Goal: Task Accomplishment & Management: Complete application form

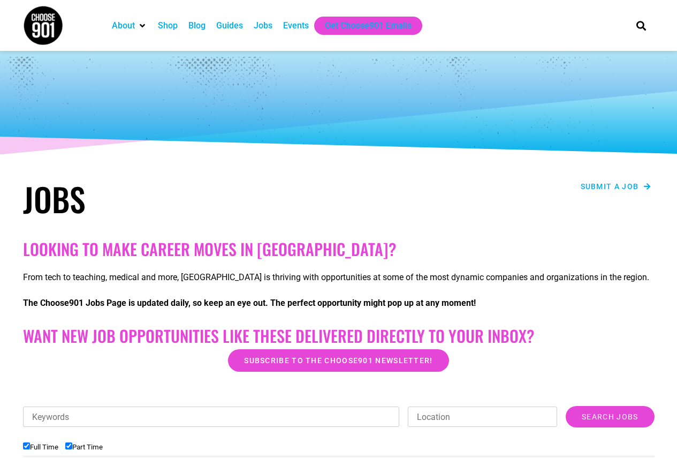
click at [601, 186] on span "Submit a job" at bounding box center [610, 186] width 58 height 7
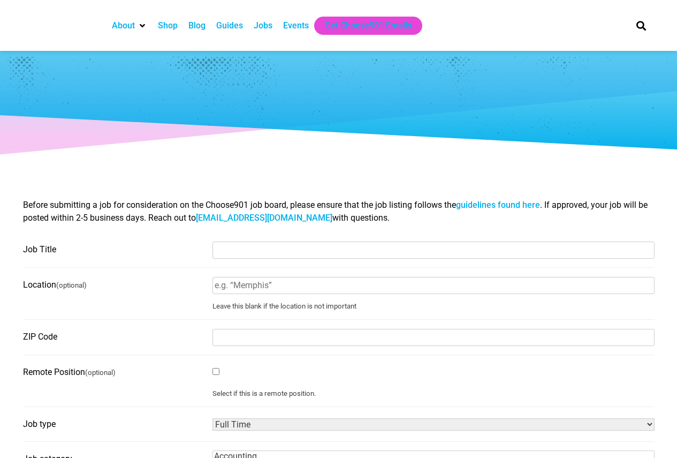
select select
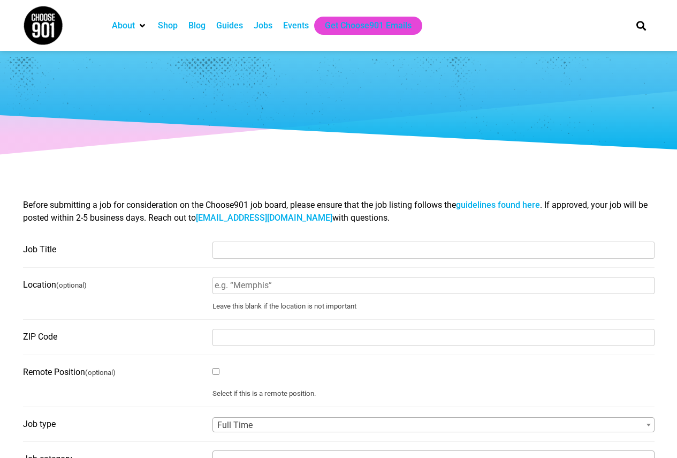
click at [267, 259] on fieldset "Job Title" at bounding box center [339, 254] width 632 height 27
click at [270, 253] on input "Job Title" at bounding box center [434, 250] width 442 height 17
click at [242, 250] on input "Job Title" at bounding box center [434, 250] width 442 height 17
paste input "MICRO MARKET ASSOCIATE"
type input "MICRO MARKET ASSOCIATE"
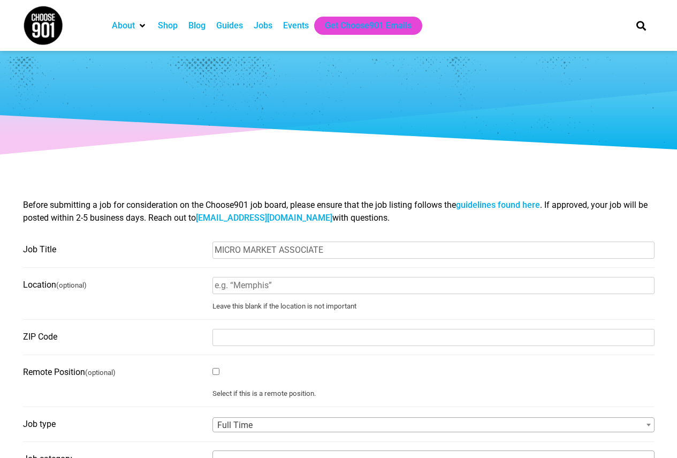
click at [253, 284] on input "Location (optional)" at bounding box center [434, 285] width 442 height 17
type input "Millington NSA [GEOGRAPHIC_DATA]"
click at [238, 339] on input "ZIP Code" at bounding box center [434, 337] width 442 height 17
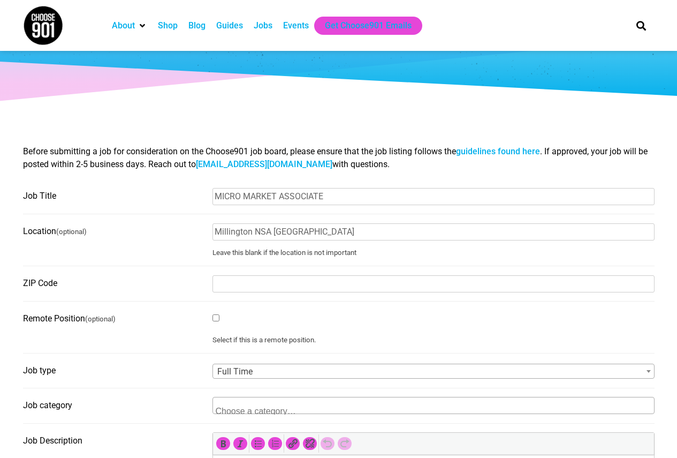
scroll to position [107, 0]
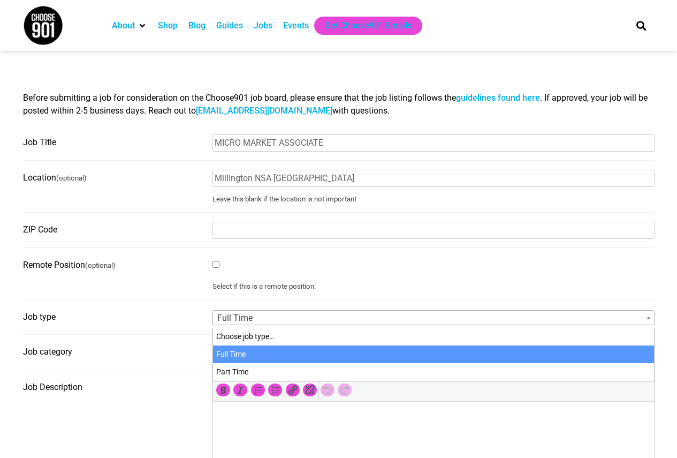
click at [259, 320] on span "Full Time" at bounding box center [433, 318] width 441 height 15
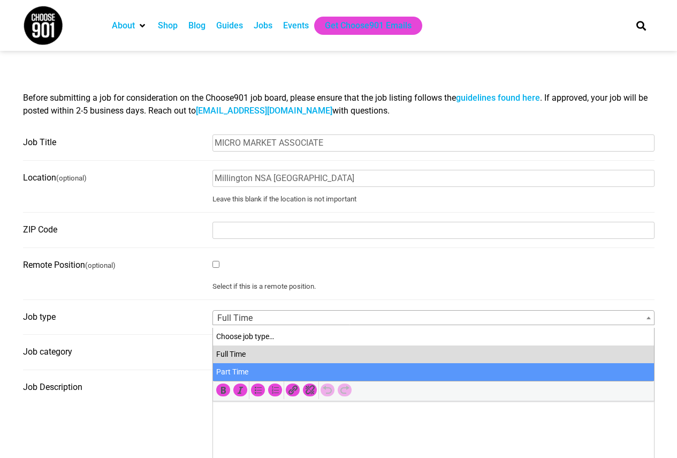
select select "81"
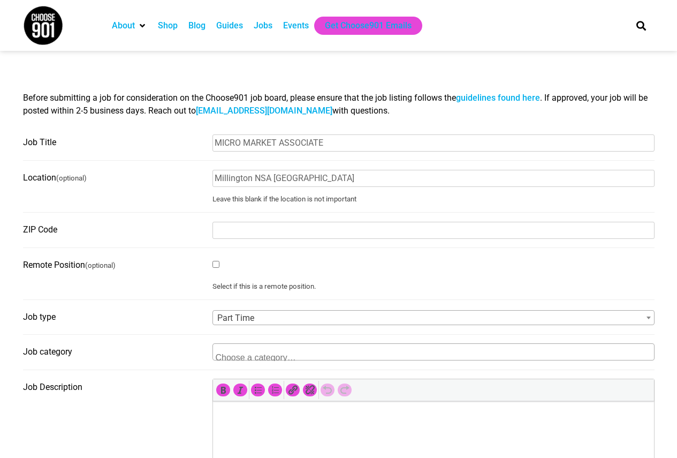
click at [243, 357] on textarea "Search" at bounding box center [268, 356] width 104 height 10
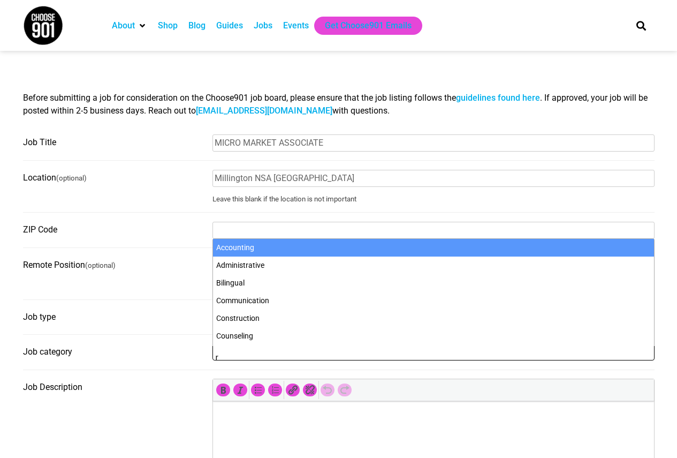
scroll to position [2, 0]
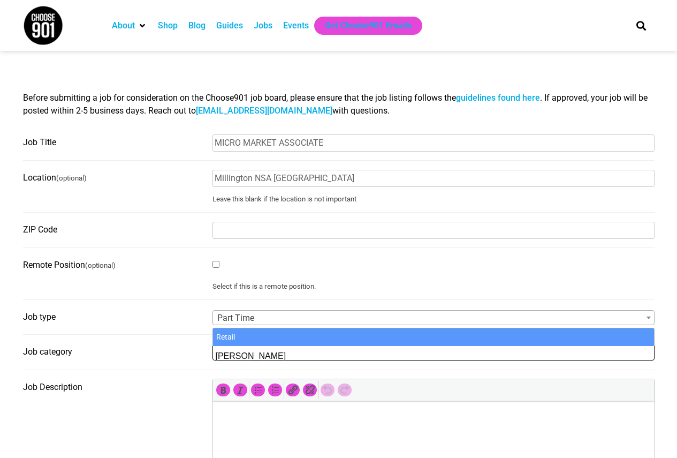
type textarea "[PERSON_NAME]"
select select "4326"
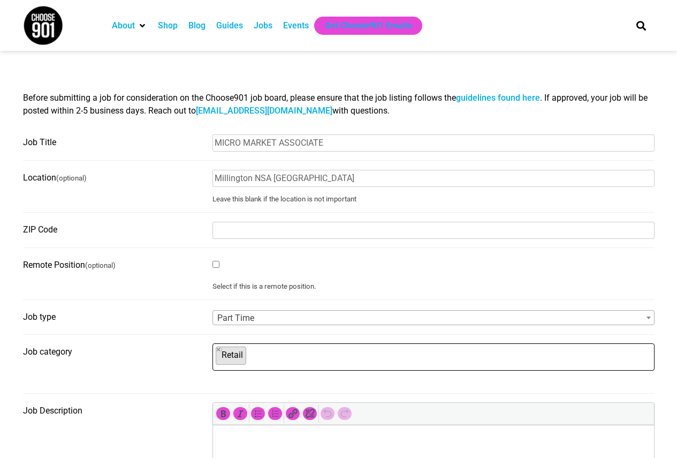
click at [269, 364] on ul "× Retail" at bounding box center [432, 356] width 439 height 24
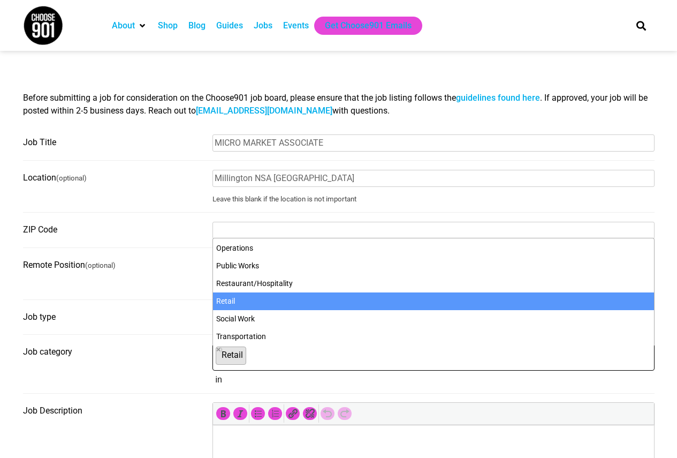
scroll to position [0, 0]
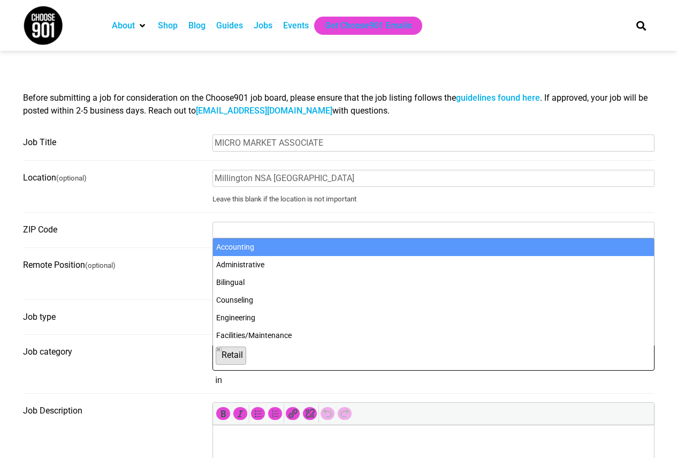
type textarea "i"
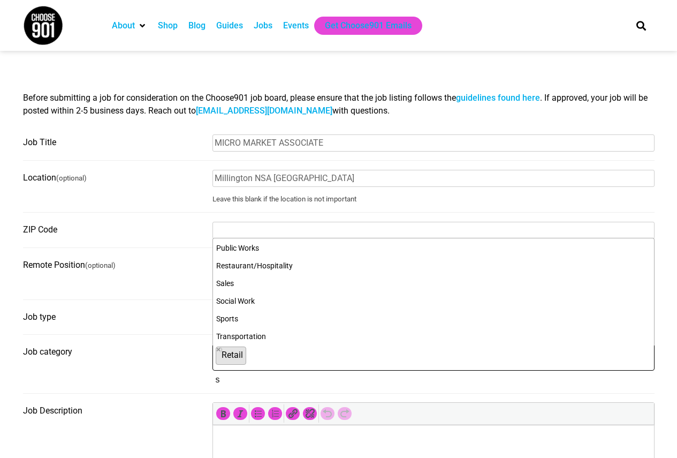
scroll to position [1, 0]
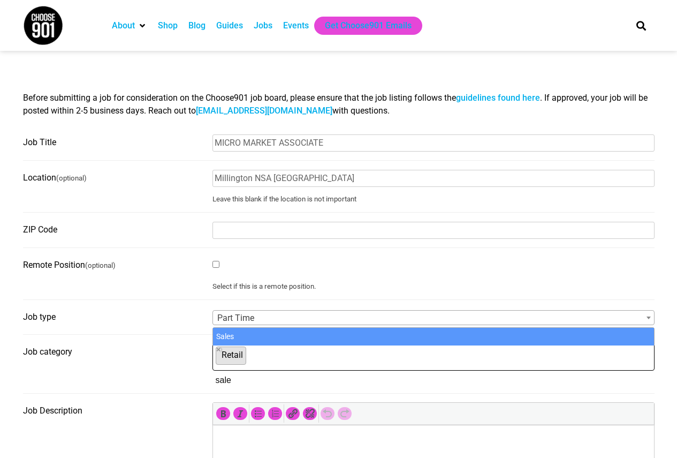
type textarea "sale"
type textarea "custom"
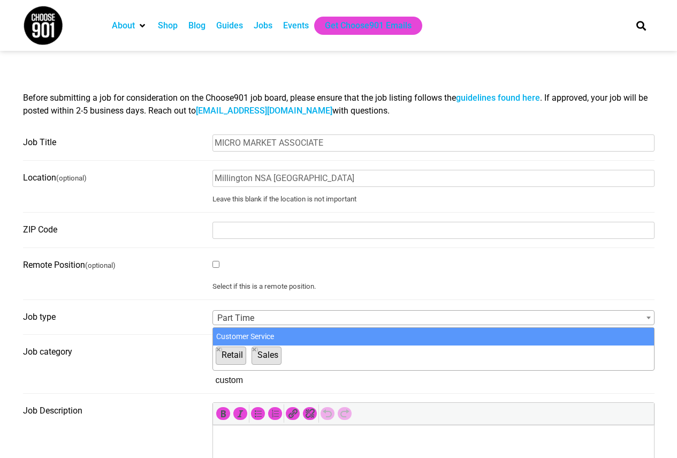
select select "99"
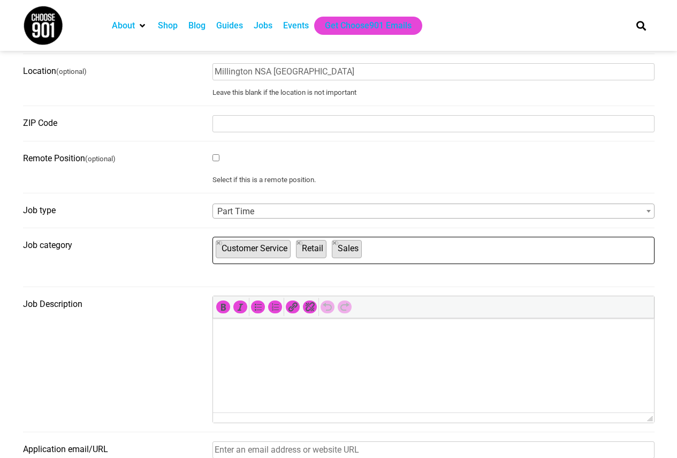
scroll to position [214, 0]
click at [350, 333] on p at bounding box center [433, 332] width 431 height 13
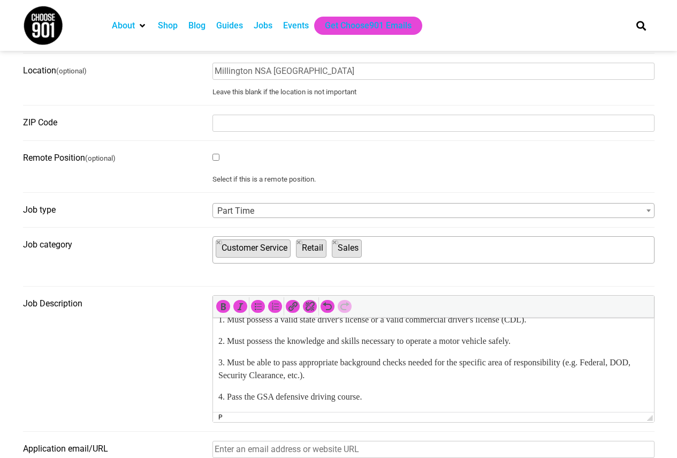
scroll to position [1059, 0]
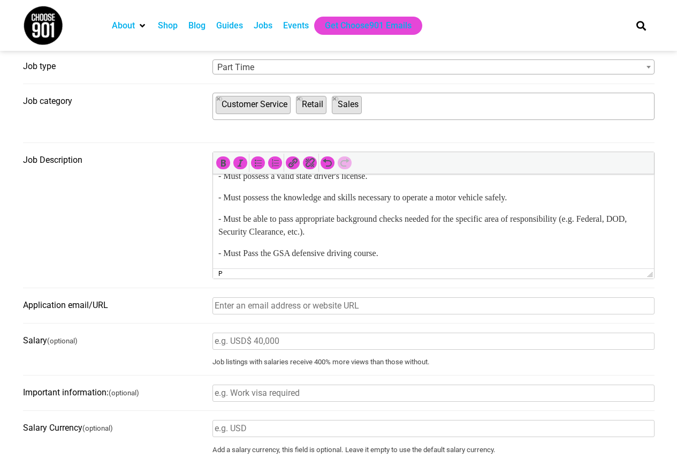
scroll to position [375, 0]
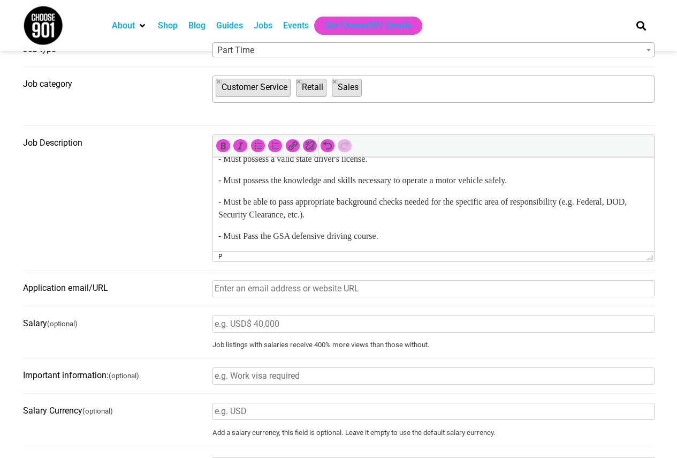
click at [276, 295] on input "Application email/URL" at bounding box center [434, 288] width 442 height 17
type input "s"
click at [290, 292] on input "Application email/URL" at bounding box center [434, 288] width 442 height 17
paste input "[URL][DOMAIN_NAME]"
type input "[URL][DOMAIN_NAME]"
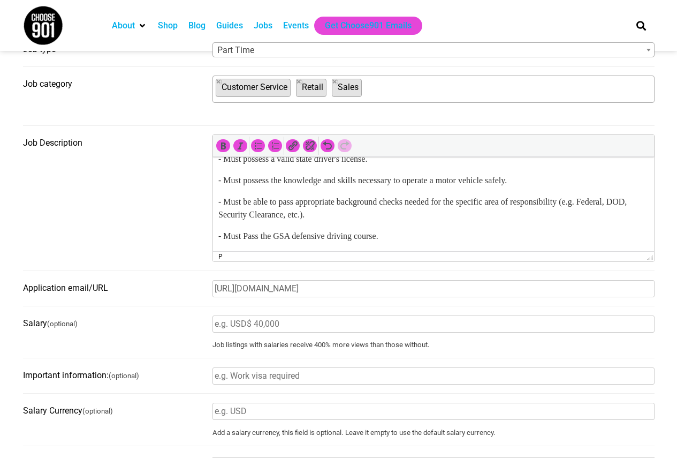
click at [282, 326] on input "Salary (optional)" at bounding box center [434, 323] width 442 height 17
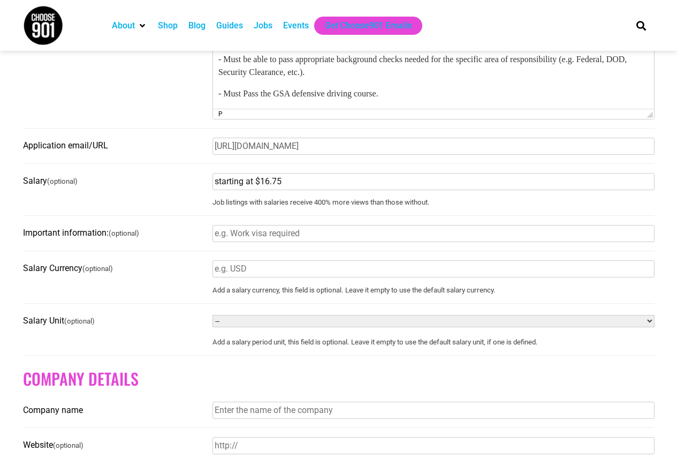
scroll to position [536, 0]
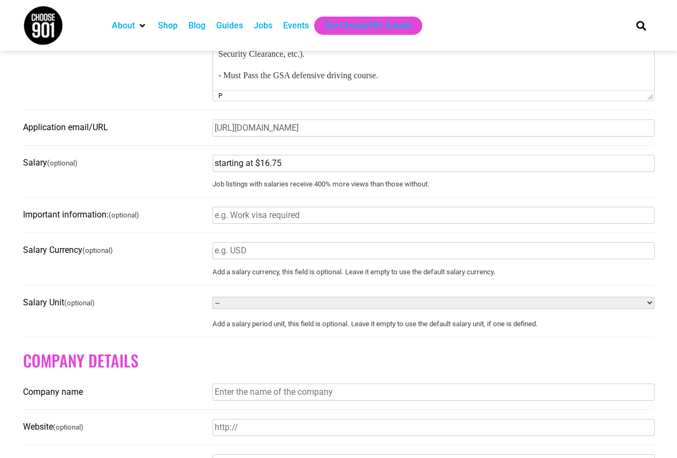
type input "starting at $16.75"
click at [234, 309] on select "-- Year Month Week Day Hour" at bounding box center [434, 303] width 442 height 12
click at [154, 292] on form "Have an account? Sign in Job Title MICRO MARKET ASSOCIATE Location (optional) M…" at bounding box center [339, 142] width 632 height 875
click at [230, 309] on select "-- Year Month Week Day Hour" at bounding box center [434, 303] width 442 height 12
select select "HOUR"
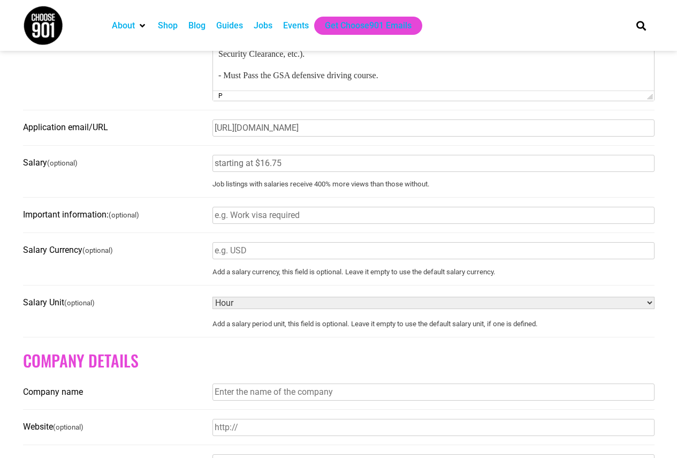
click at [213, 302] on select "-- Year Month Week Day Hour" at bounding box center [434, 303] width 442 height 12
click at [169, 318] on fieldset "Salary Unit (optional) -- Year Month Week Day Hour Add a salary period unit, th…" at bounding box center [339, 315] width 632 height 43
click at [250, 398] on input "Company name" at bounding box center [434, 391] width 442 height 17
click at [298, 394] on input "Company name" at bounding box center [434, 391] width 442 height 17
type input "Navy Exchange Service Command"
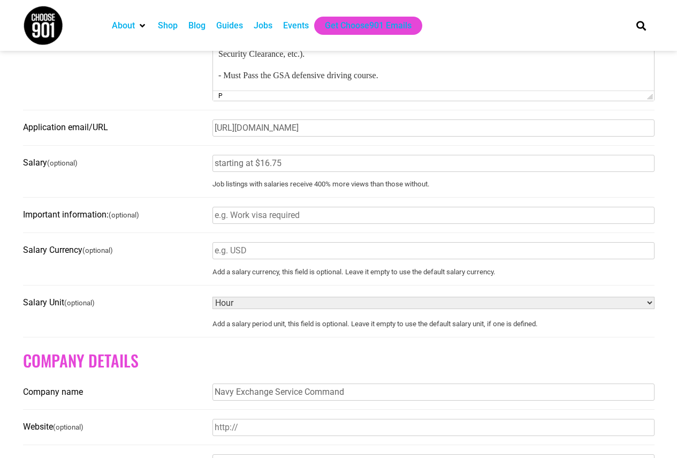
click at [331, 436] on input "Website (optional)" at bounding box center [434, 427] width 442 height 17
paste input "[URL][DOMAIN_NAME]"
type input "[URL][DOMAIN_NAME]"
click at [167, 359] on h2 "Company Details" at bounding box center [339, 360] width 632 height 19
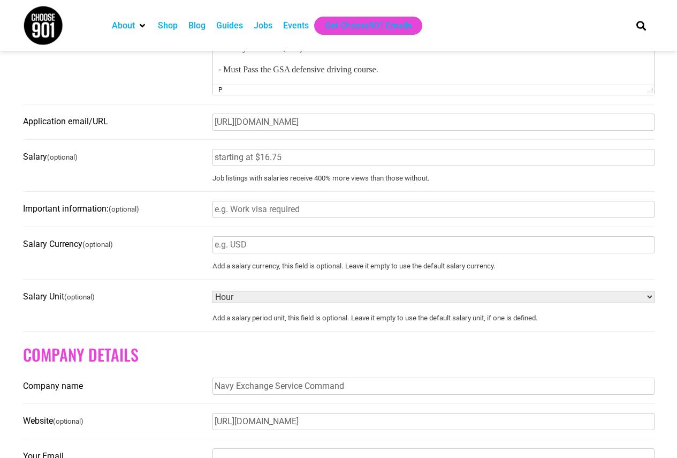
scroll to position [428, 0]
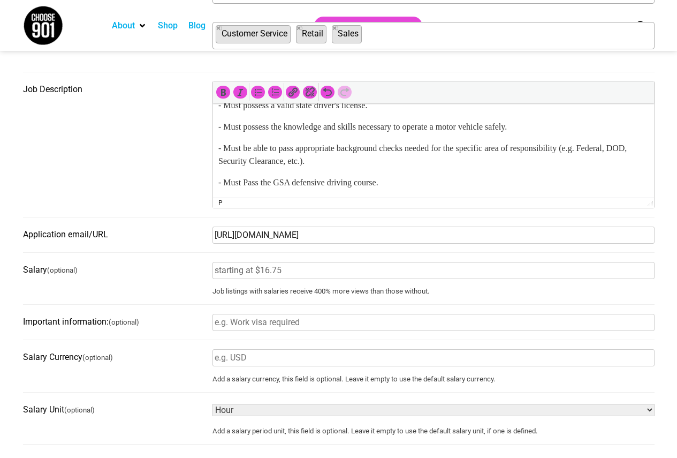
drag, startPoint x: 646, startPoint y: 239, endPoint x: 13, endPoint y: 216, distance: 634.0
click at [11, 213] on section "Before submitting a job for consideration on the Choose901 job board, please en…" at bounding box center [338, 231] width 677 height 950
paste input "[DOMAIN_NAME][URL]"
type input "[URL][DOMAIN_NAME]"
drag, startPoint x: 134, startPoint y: 214, endPoint x: 141, endPoint y: 208, distance: 9.2
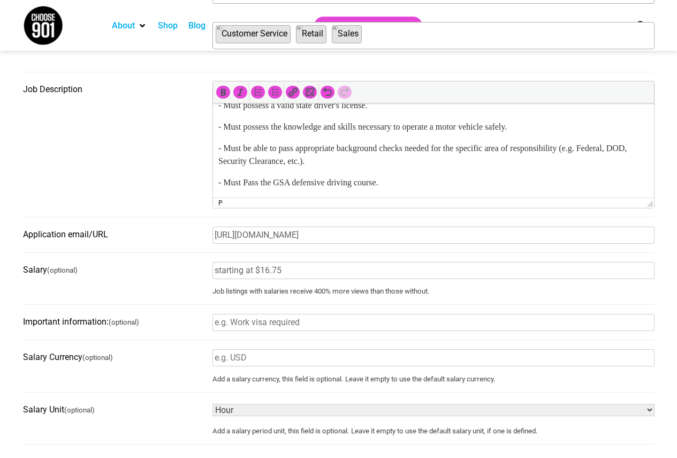
click at [141, 208] on fieldset "Job Description p" at bounding box center [339, 149] width 632 height 137
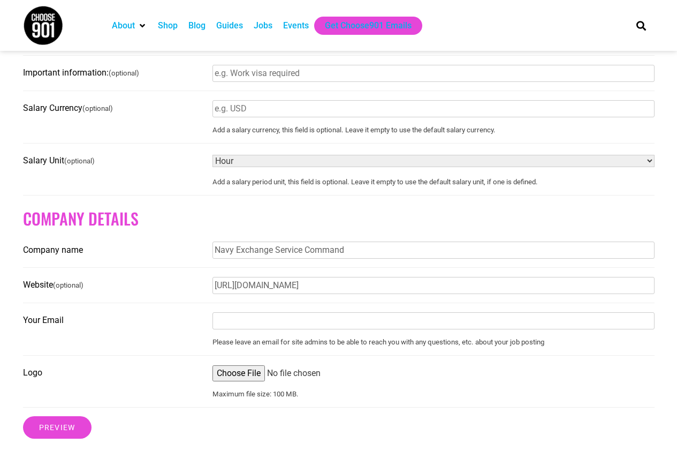
scroll to position [696, 0]
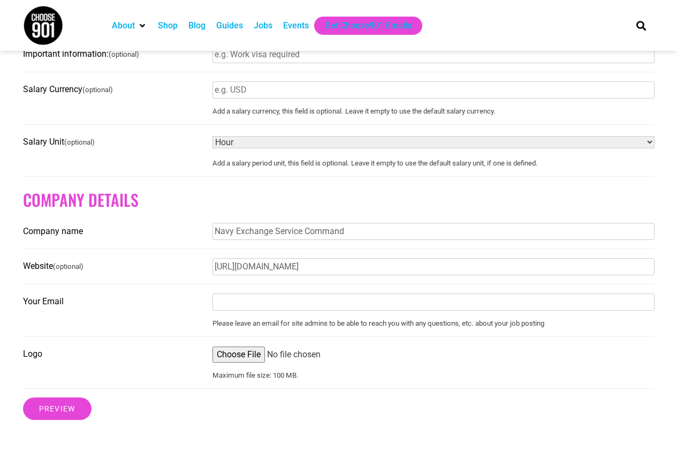
click at [278, 310] on input "Your Email" at bounding box center [434, 301] width 442 height 17
type input "[PERSON_NAME][EMAIL_ADDRESS][PERSON_NAME][DOMAIN_NAME]"
click at [231, 361] on input "Logo" at bounding box center [434, 354] width 442 height 16
type input "C:\fakepath\NEXCOM LOGO.JPG"
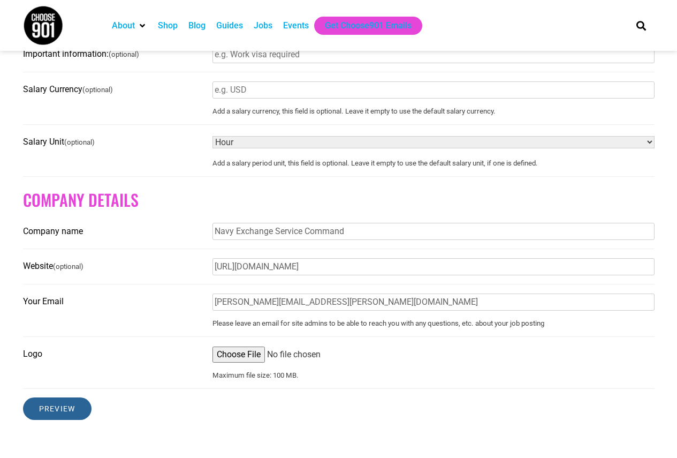
click at [74, 417] on input "Preview" at bounding box center [57, 408] width 69 height 22
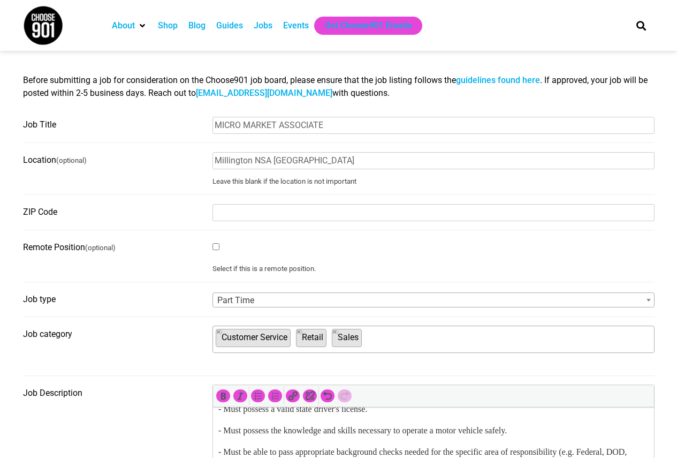
scroll to position [111, 0]
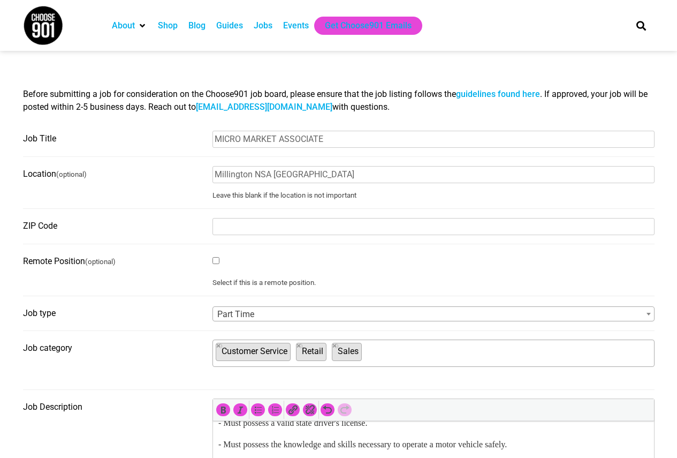
click at [346, 228] on input "ZIP Code" at bounding box center [434, 226] width 442 height 17
drag, startPoint x: 340, startPoint y: 226, endPoint x: 125, endPoint y: 221, distance: 214.8
click at [125, 221] on fieldset "ZIP Code 38134" at bounding box center [339, 230] width 632 height 27
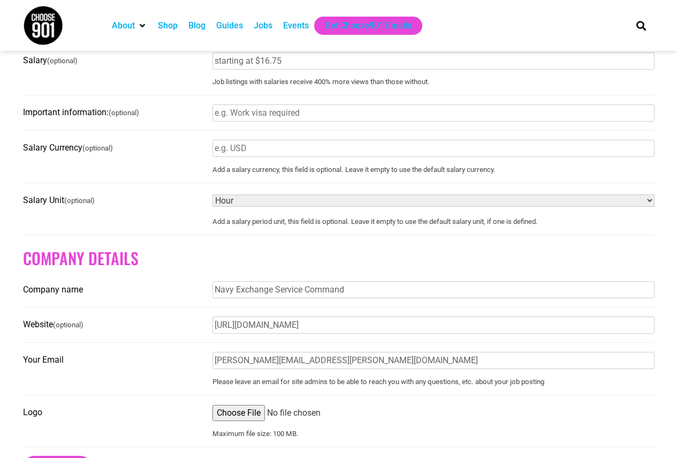
scroll to position [861, 0]
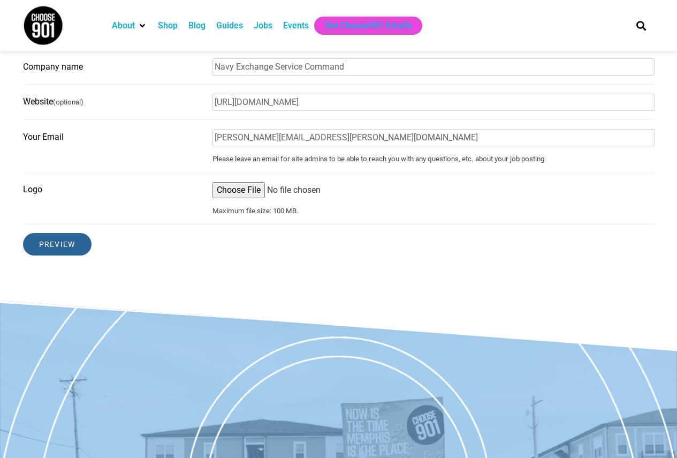
type input "38054"
click at [63, 251] on input "Preview" at bounding box center [57, 244] width 69 height 22
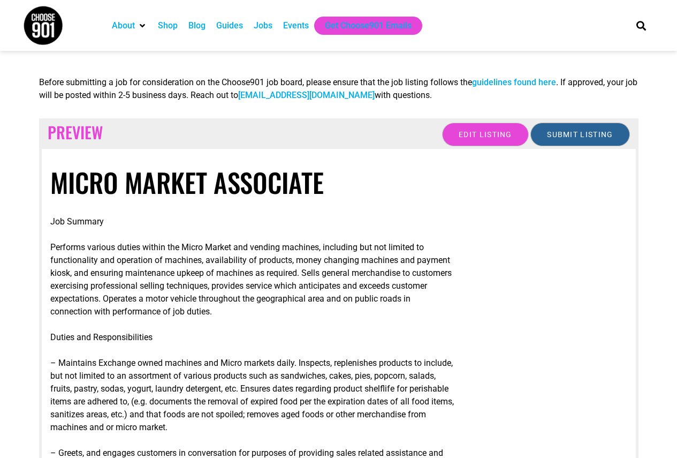
click at [606, 137] on input "Submit Listing" at bounding box center [580, 135] width 99 height 24
